Goal: Navigation & Orientation: Find specific page/section

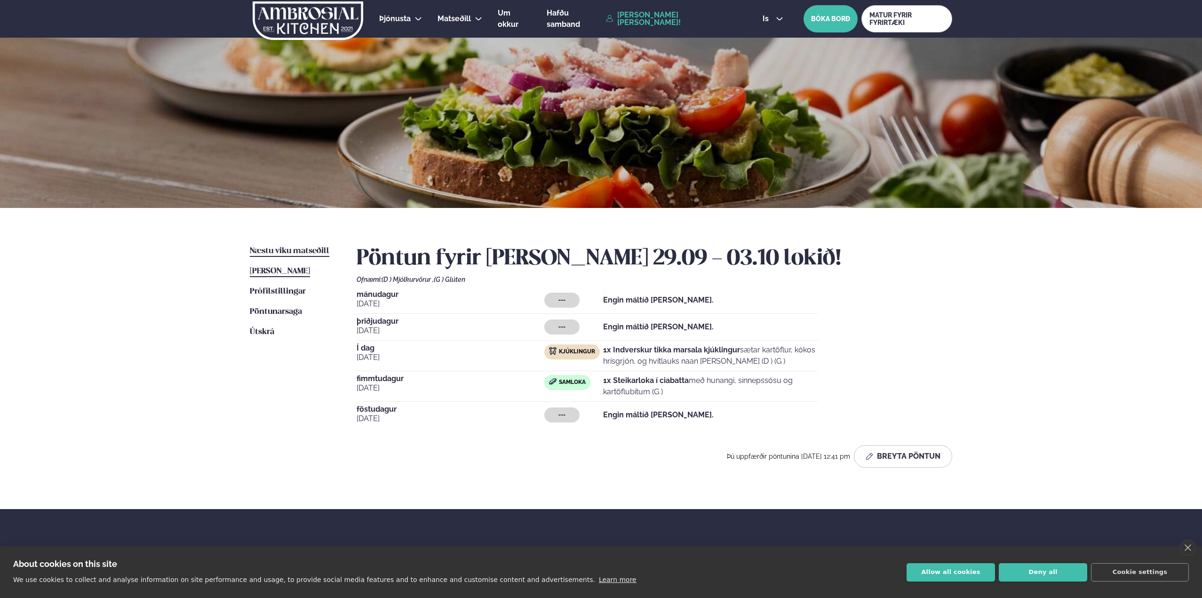
click at [301, 247] on div "Næstu [PERSON_NAME] matseðill Næsta vika [PERSON_NAME] matseðill [PERSON_NAME] …" at bounding box center [601, 358] width 759 height 301
click at [299, 251] on span "Næstu viku matseðill" at bounding box center [290, 251] width 80 height 8
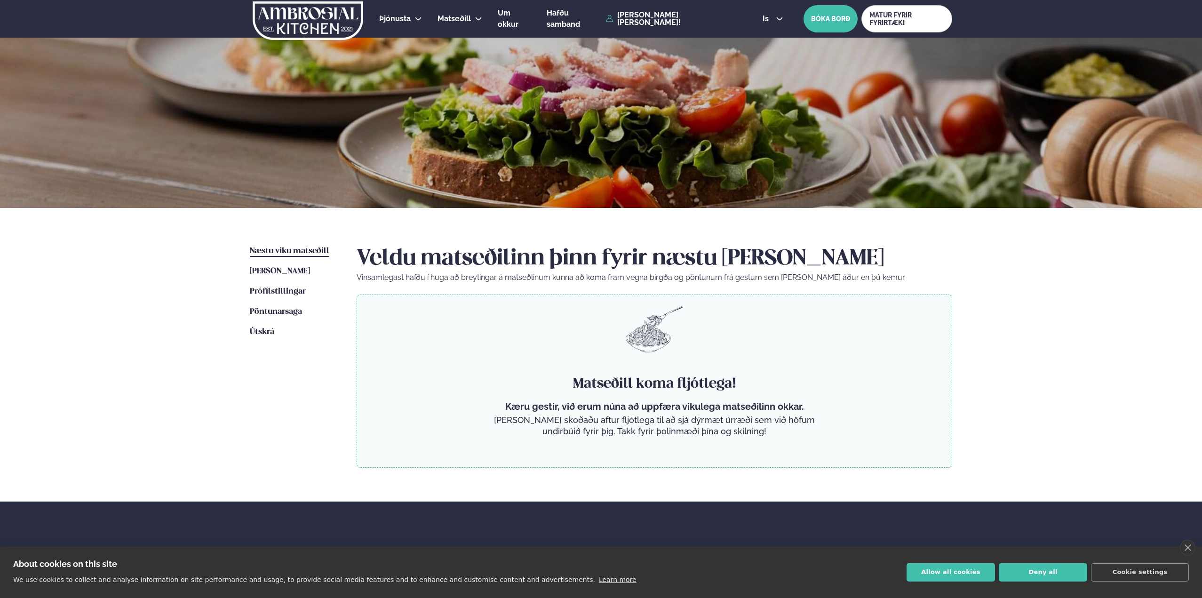
click at [765, 235] on div "Næstu [PERSON_NAME] matseðill Næsta vika [PERSON_NAME] matseðill [PERSON_NAME] …" at bounding box center [601, 355] width 759 height 294
click at [296, 255] on span "Næstu viku matseðill" at bounding box center [290, 251] width 80 height 8
click at [316, 24] on img at bounding box center [308, 20] width 112 height 39
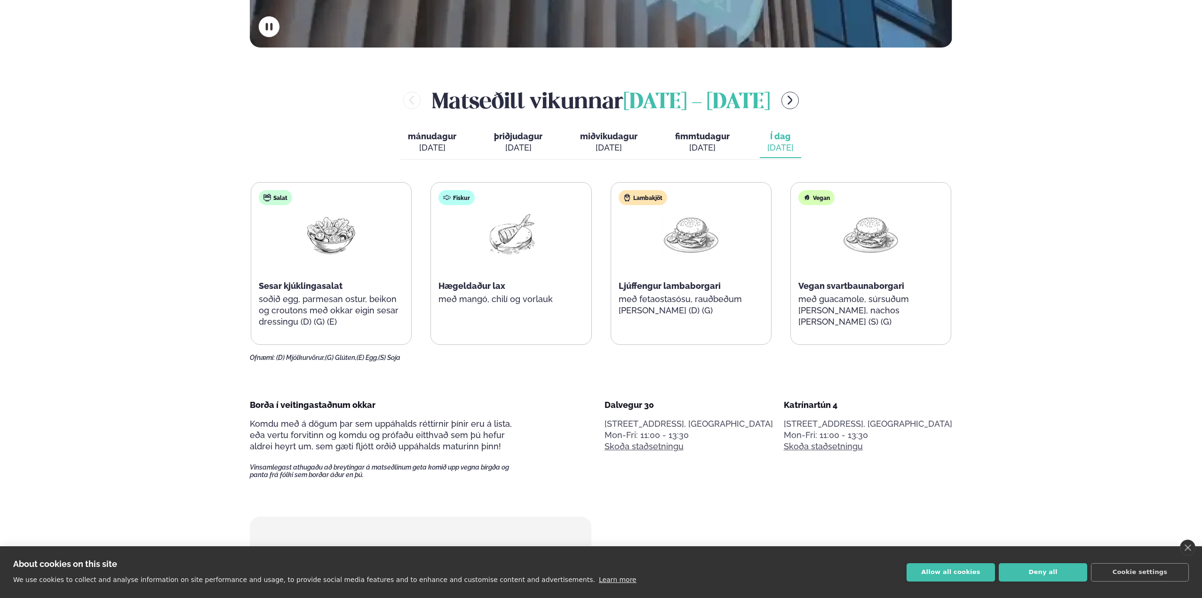
scroll to position [518, 0]
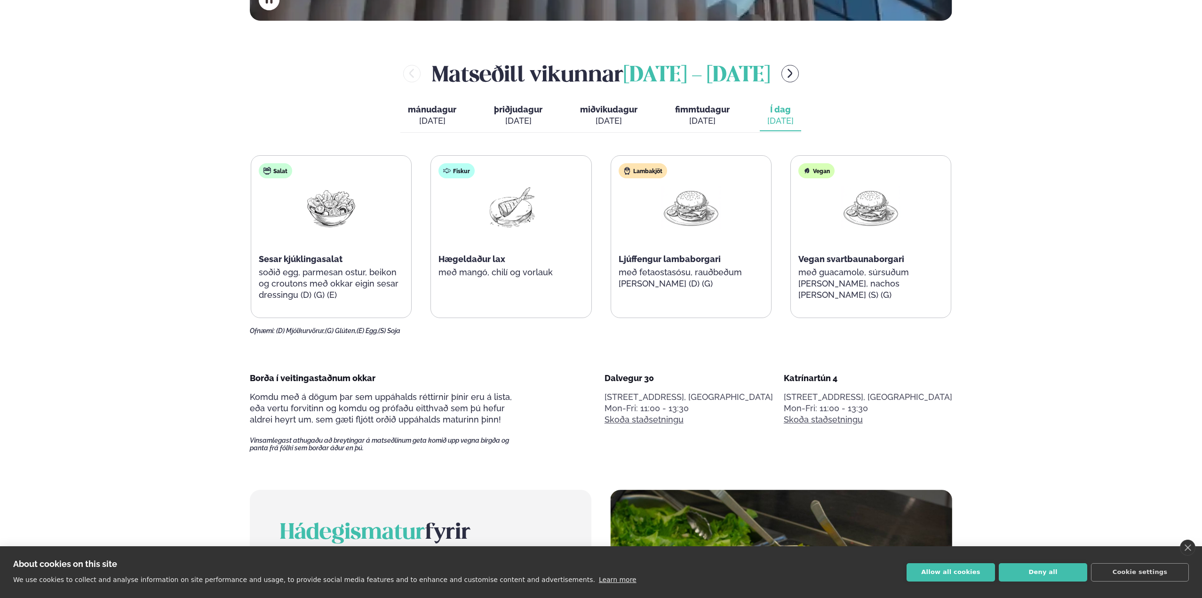
click at [796, 76] on icon "menu-btn-right" at bounding box center [789, 73] width 11 height 11
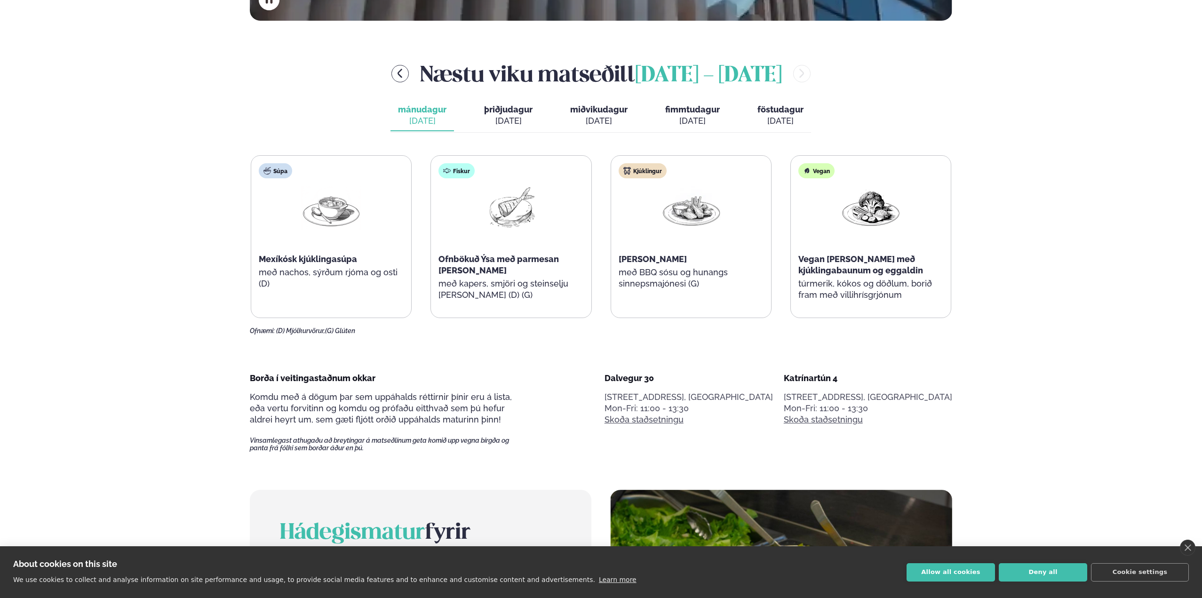
click at [608, 113] on span "miðvikudagur" at bounding box center [598, 109] width 57 height 10
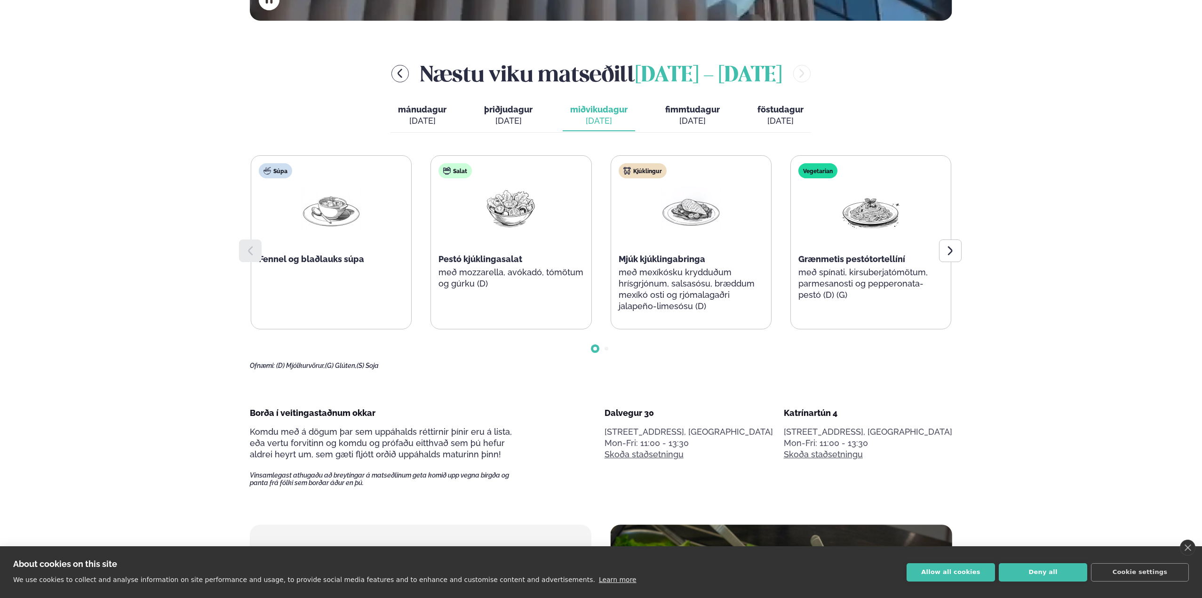
click at [474, 254] on div "Pestó kjúklingasalat" at bounding box center [511, 259] width 145 height 11
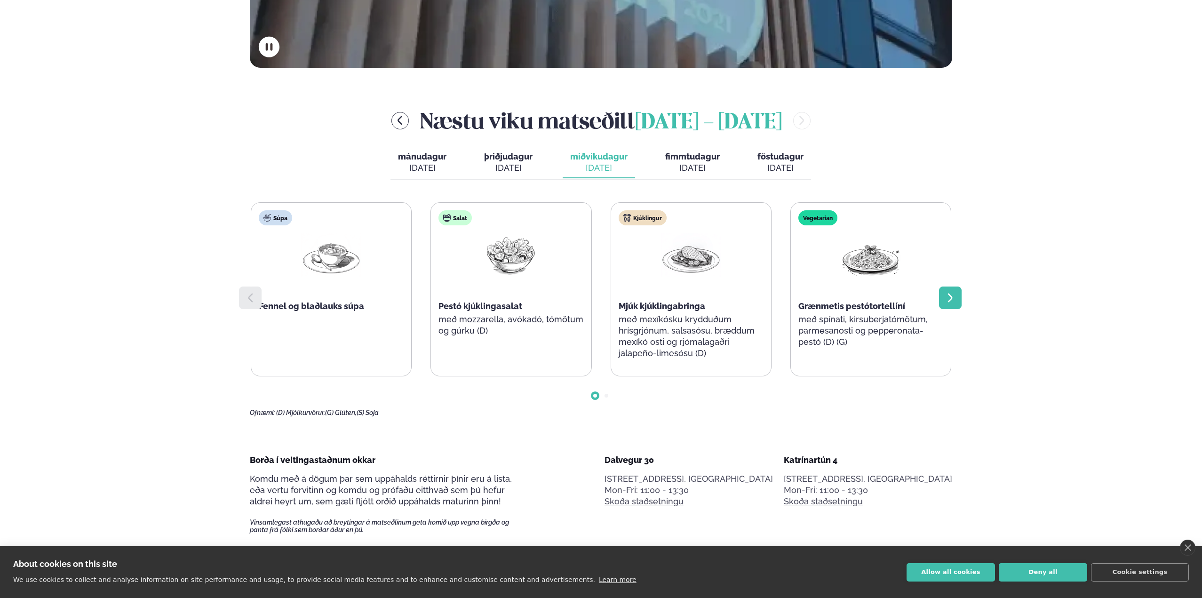
click at [954, 294] on icon at bounding box center [950, 297] width 11 height 11
